Goal: Find contact information: Find contact information

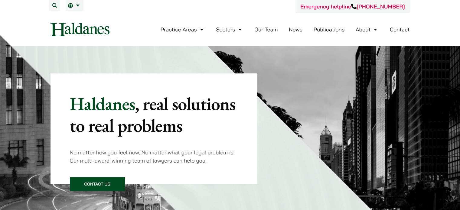
click at [260, 32] on link "Our Team" at bounding box center [265, 29] width 23 height 7
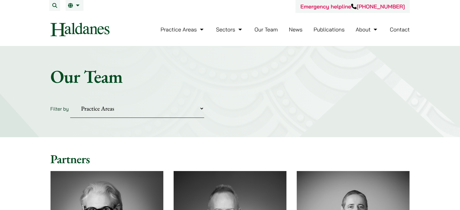
click at [340, 116] on form "Filter by Practice Areas Antitrust and Competition Civil Litigation & Dispute R…" at bounding box center [229, 108] width 359 height 18
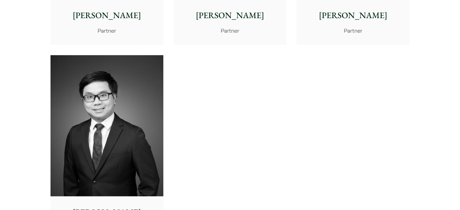
scroll to position [2872, 0]
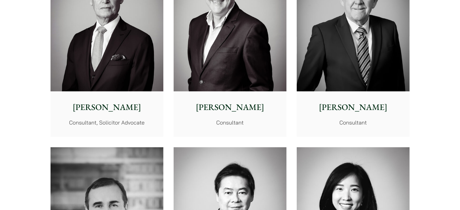
click at [358, 46] on img at bounding box center [352, 20] width 113 height 141
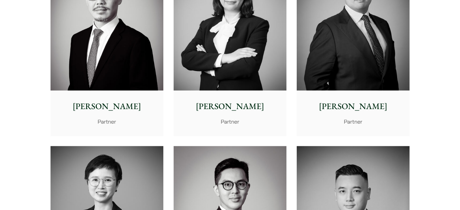
scroll to position [1403, 0]
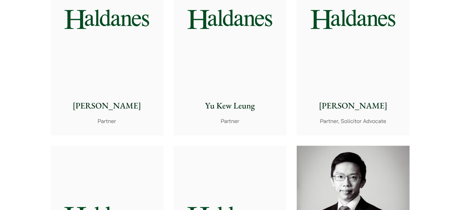
scroll to position [1009, 0]
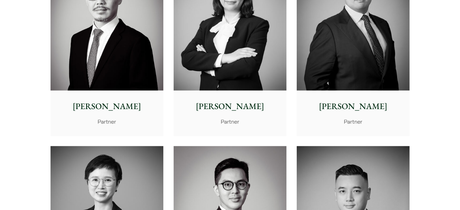
click at [235, 50] on img at bounding box center [229, 19] width 113 height 141
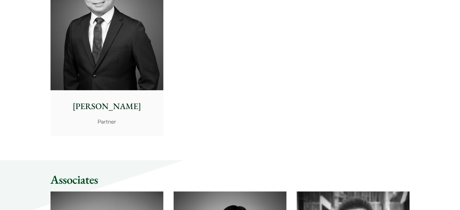
click at [143, 52] on img at bounding box center [106, 19] width 113 height 141
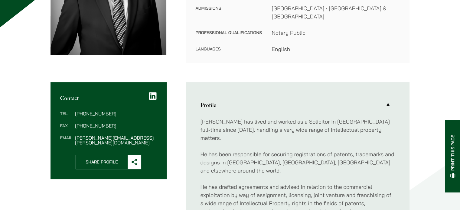
scroll to position [19, 0]
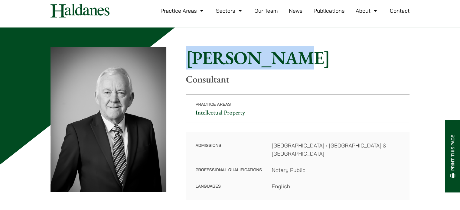
drag, startPoint x: 188, startPoint y: 58, endPoint x: 294, endPoint y: 52, distance: 106.9
click at [294, 52] on h1 "[PERSON_NAME]" at bounding box center [298, 58] width 224 height 22
copy h1 "Tim Hancock"
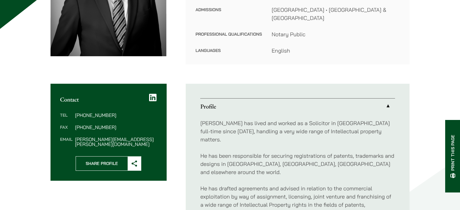
scroll to position [163, 0]
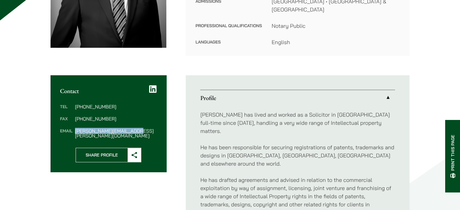
drag, startPoint x: 75, startPoint y: 125, endPoint x: 138, endPoint y: 125, distance: 62.9
click at [138, 128] on dd "tim.hancock@haldanes.com" at bounding box center [116, 133] width 82 height 10
copy dd "tim.hancock@haldanes.com"
click at [0, 88] on div "Home » Lawyers » Tim Hancock Tim Hancock Consultant Practice Areas Intellectual…" at bounding box center [230, 142] width 460 height 519
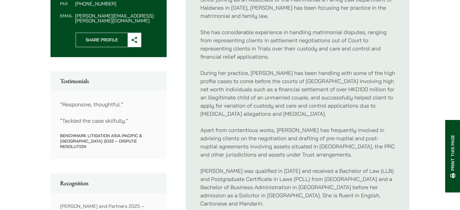
scroll to position [273, 0]
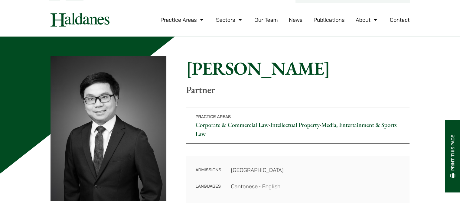
scroll to position [11, 0]
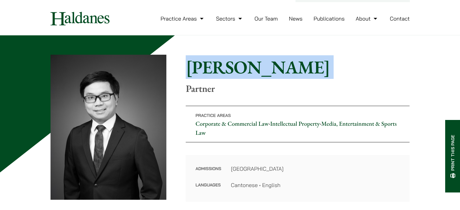
drag, startPoint x: 0, startPoint y: 0, endPoint x: 184, endPoint y: 71, distance: 197.6
click at [184, 71] on div "Home » Lawyers » Anthony Leung Anthony Leung Partner Practice Areas Corporate &…" at bounding box center [229, 128] width 359 height 147
copy div "[PERSON_NAME]"
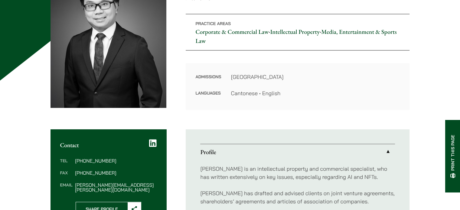
scroll to position [104, 0]
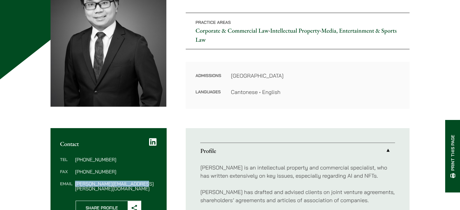
drag, startPoint x: 75, startPoint y: 184, endPoint x: 146, endPoint y: 182, distance: 70.5
click at [146, 182] on dd "anthony.leung@haldanes.com" at bounding box center [116, 186] width 82 height 10
copy dd "anthony.leung@haldanes.com"
